Goal: Find specific page/section: Find specific page/section

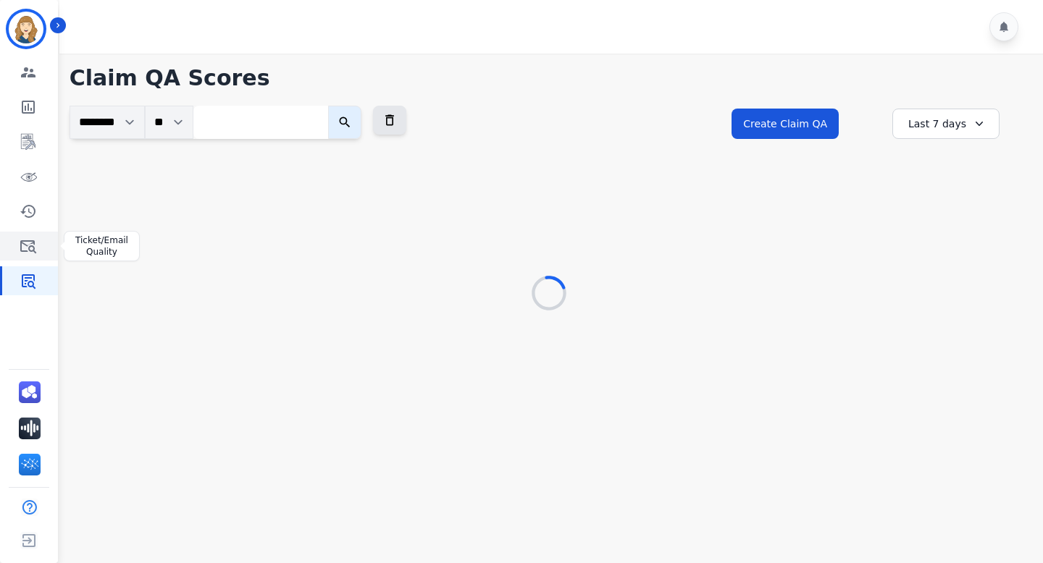
click at [32, 248] on icon "Sidebar" at bounding box center [28, 246] width 17 height 17
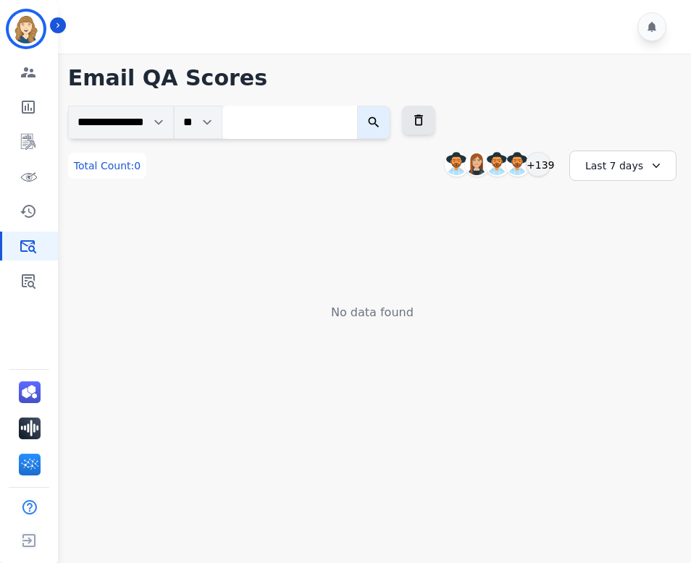
click at [583, 167] on div "Last 7 days" at bounding box center [622, 166] width 107 height 30
click at [626, 304] on li "Last 90 days" at bounding box center [632, 306] width 72 height 14
click at [626, 162] on div "Last 90 days" at bounding box center [622, 166] width 107 height 30
click at [611, 314] on ul "Custom [DATE] [DATE] Last 7 days Last 14 days Last 30 days Last 90 days Last 12…" at bounding box center [632, 270] width 87 height 165
click at [611, 323] on li "Last 12 months" at bounding box center [632, 330] width 72 height 29
